Goal: Transaction & Acquisition: Purchase product/service

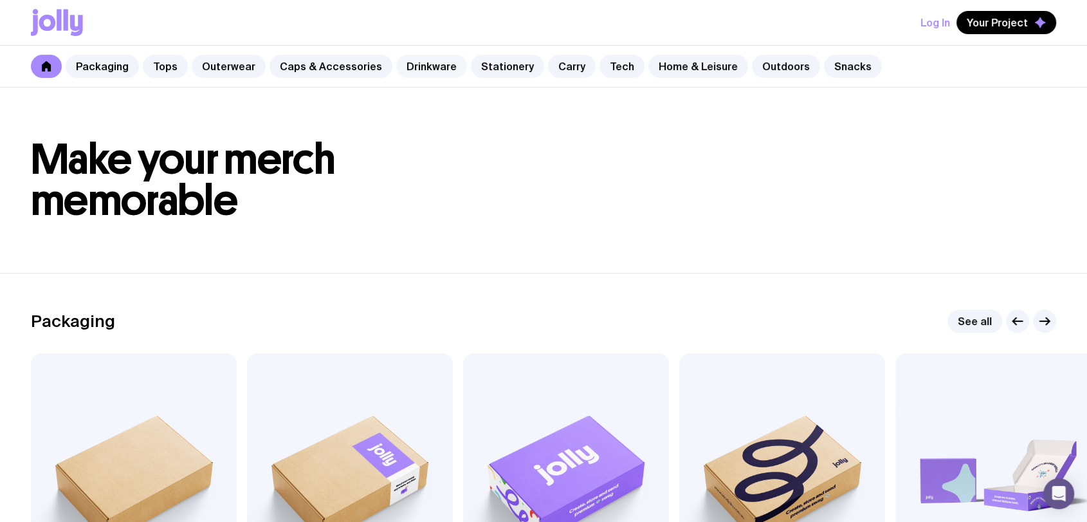
click at [410, 64] on link "Drinkware" at bounding box center [431, 66] width 71 height 23
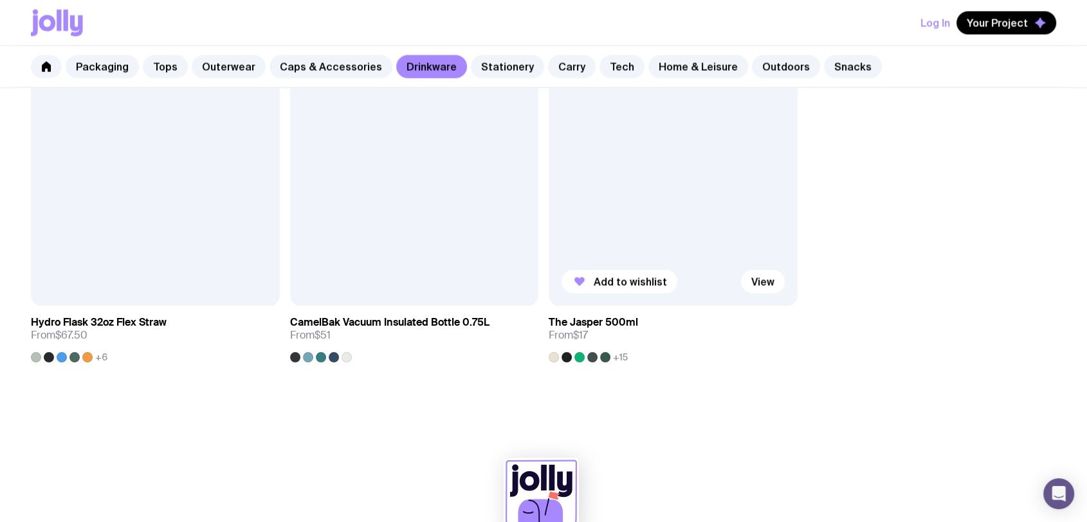
scroll to position [2224, 0]
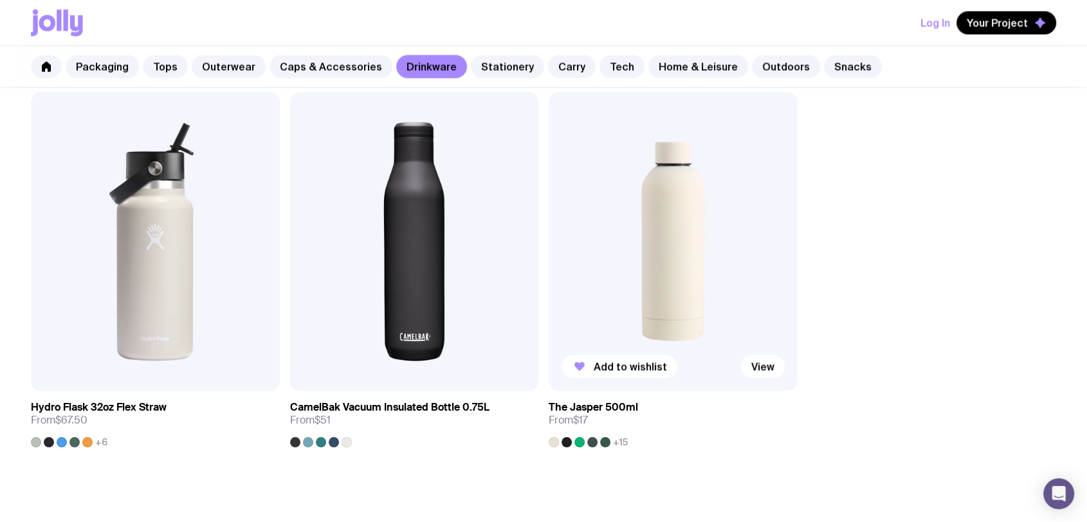
click at [660, 226] on img at bounding box center [673, 241] width 249 height 299
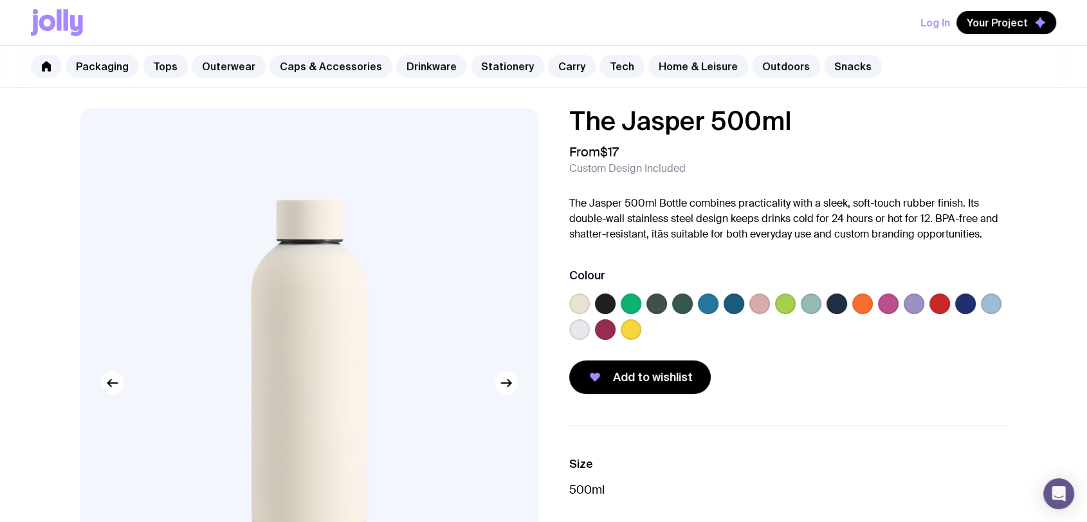
click at [585, 302] on label at bounding box center [579, 303] width 21 height 21
click at [0, 0] on input "radio" at bounding box center [0, 0] width 0 height 0
click at [632, 304] on label at bounding box center [631, 303] width 21 height 21
click at [0, 0] on input "radio" at bounding box center [0, 0] width 0 height 0
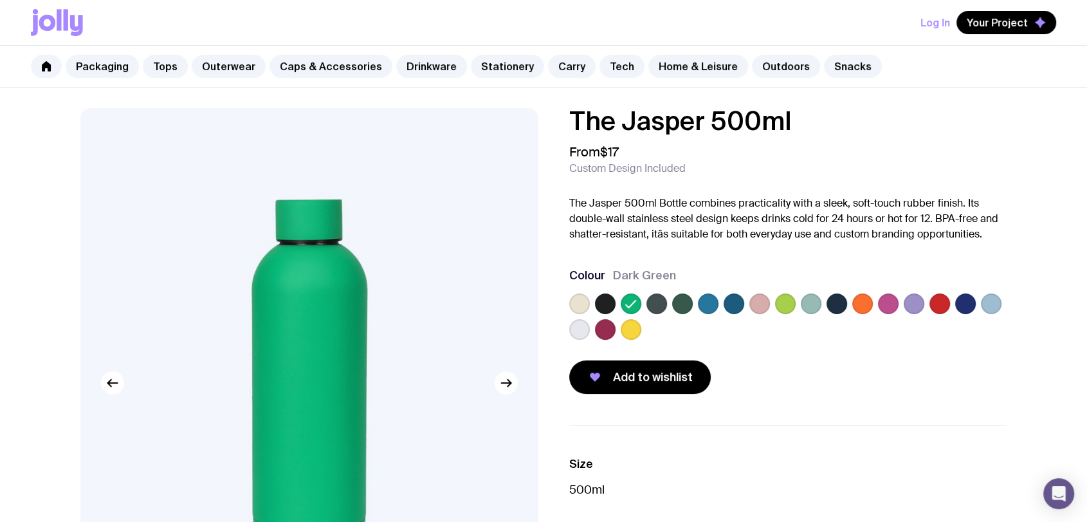
click at [787, 306] on label at bounding box center [785, 303] width 21 height 21
click at [0, 0] on input "radio" at bounding box center [0, 0] width 0 height 0
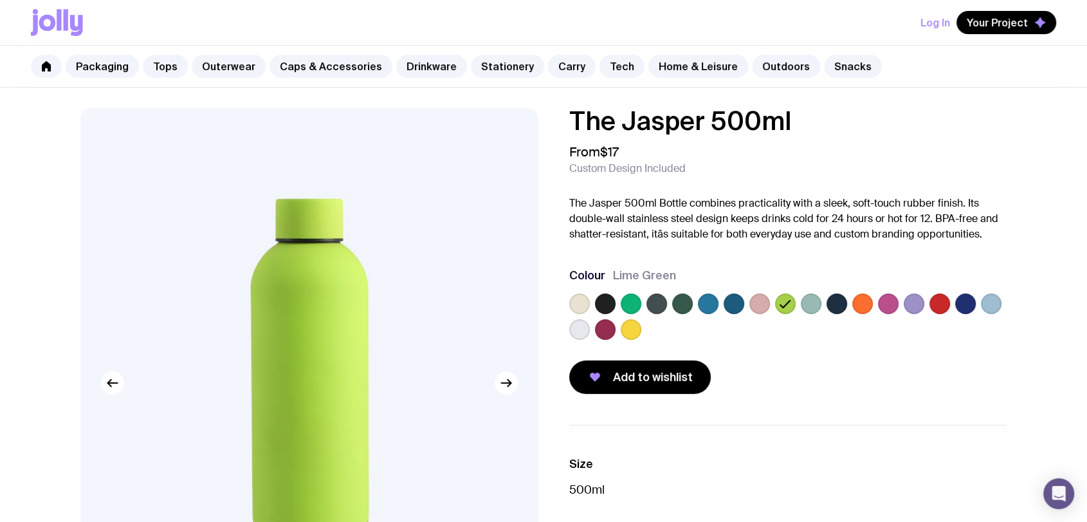
click at [968, 305] on label at bounding box center [965, 303] width 21 height 21
click at [0, 0] on input "radio" at bounding box center [0, 0] width 0 height 0
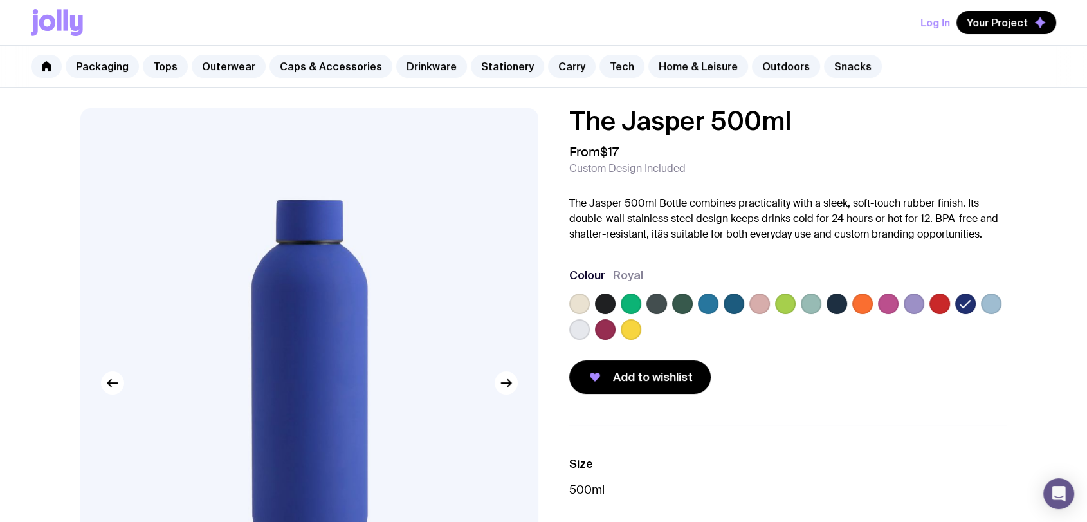
click at [839, 305] on label at bounding box center [837, 303] width 21 height 21
click at [0, 0] on input "radio" at bounding box center [0, 0] width 0 height 0
